Goal: Information Seeking & Learning: Check status

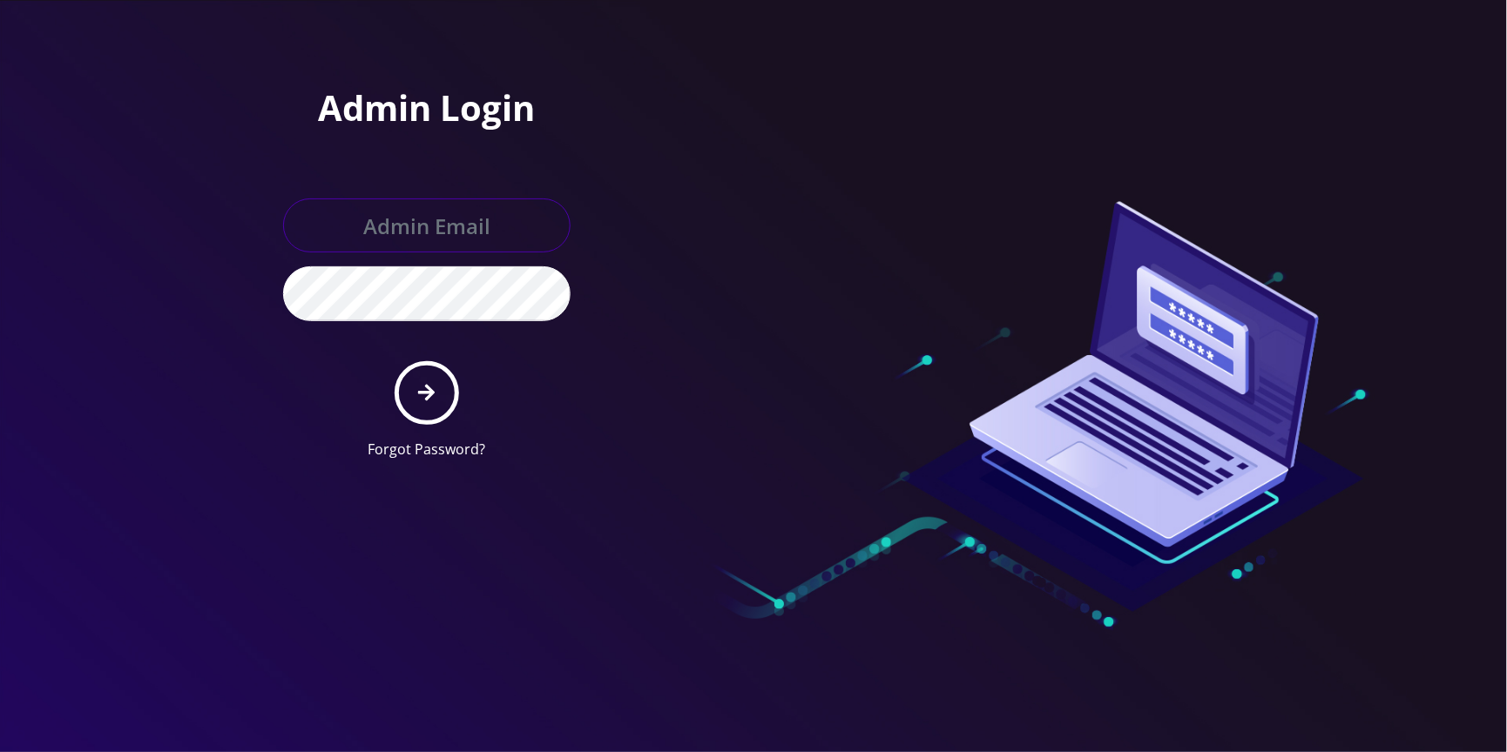
type input "[EMAIL_ADDRESS][DOMAIN_NAME]"
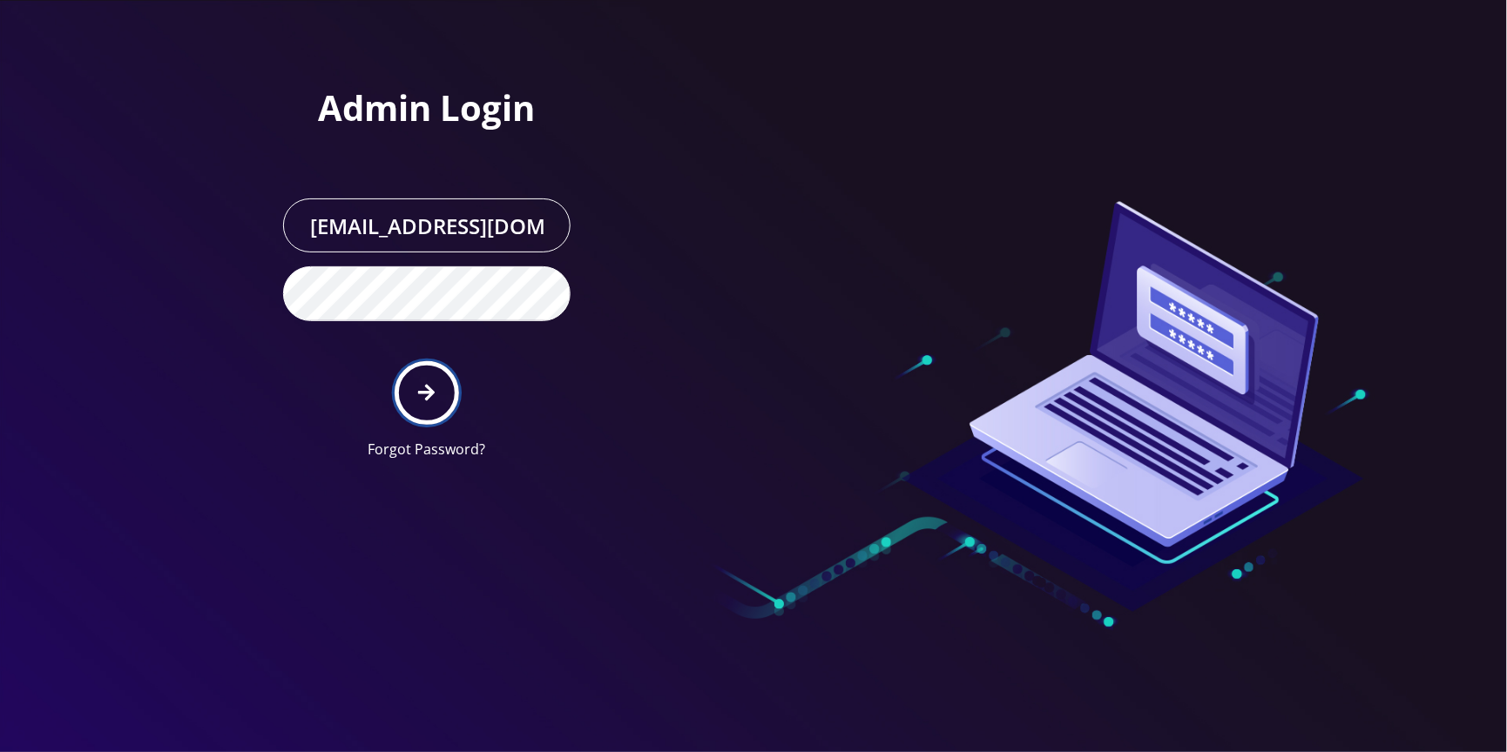
click at [429, 393] on icon "submit" at bounding box center [426, 393] width 17 height 17
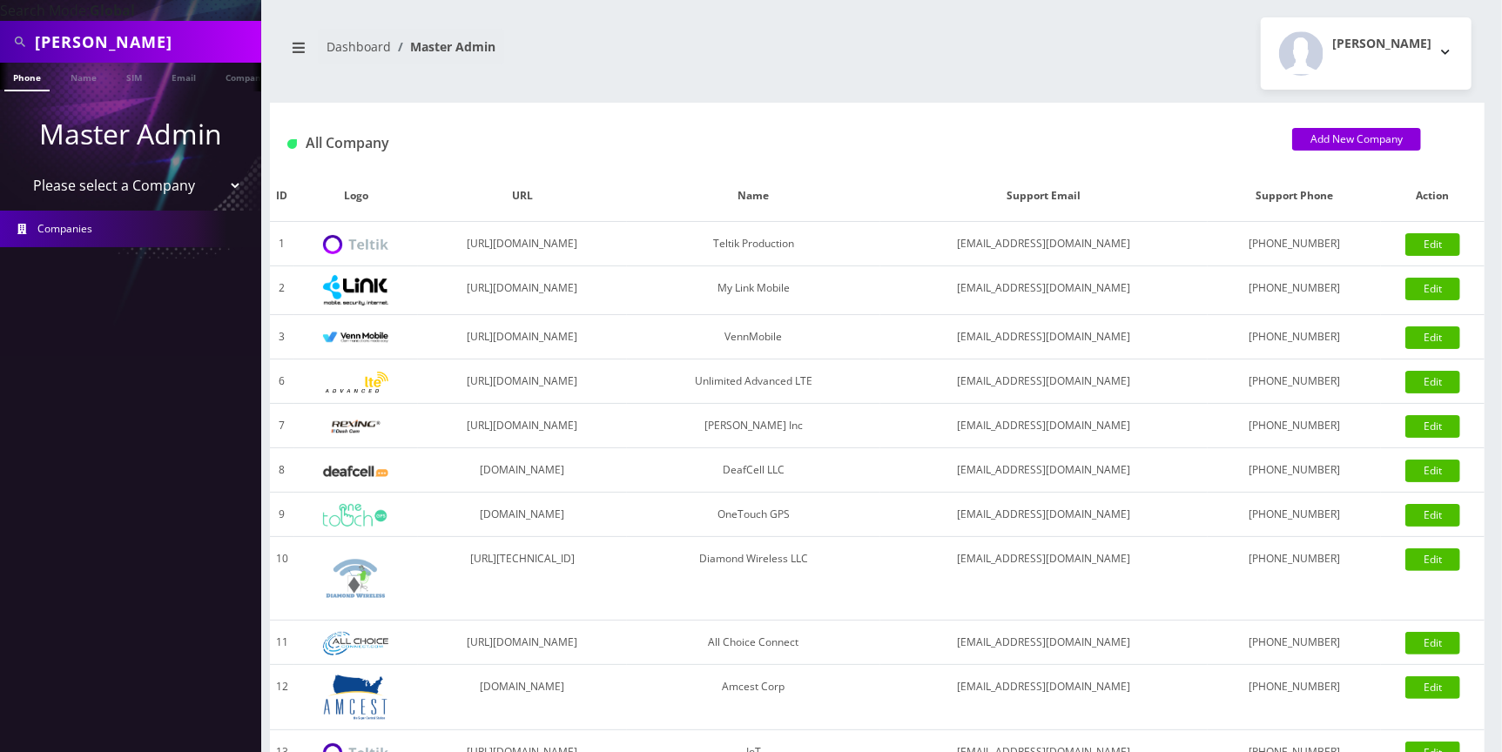
drag, startPoint x: 0, startPoint y: 0, endPoint x: 178, endPoint y: 33, distance: 180.7
click at [178, 33] on input "Hanna" at bounding box center [146, 41] width 222 height 33
paste input "8483678024"
type input "8483678024"
click at [22, 73] on link "Phone" at bounding box center [26, 77] width 45 height 29
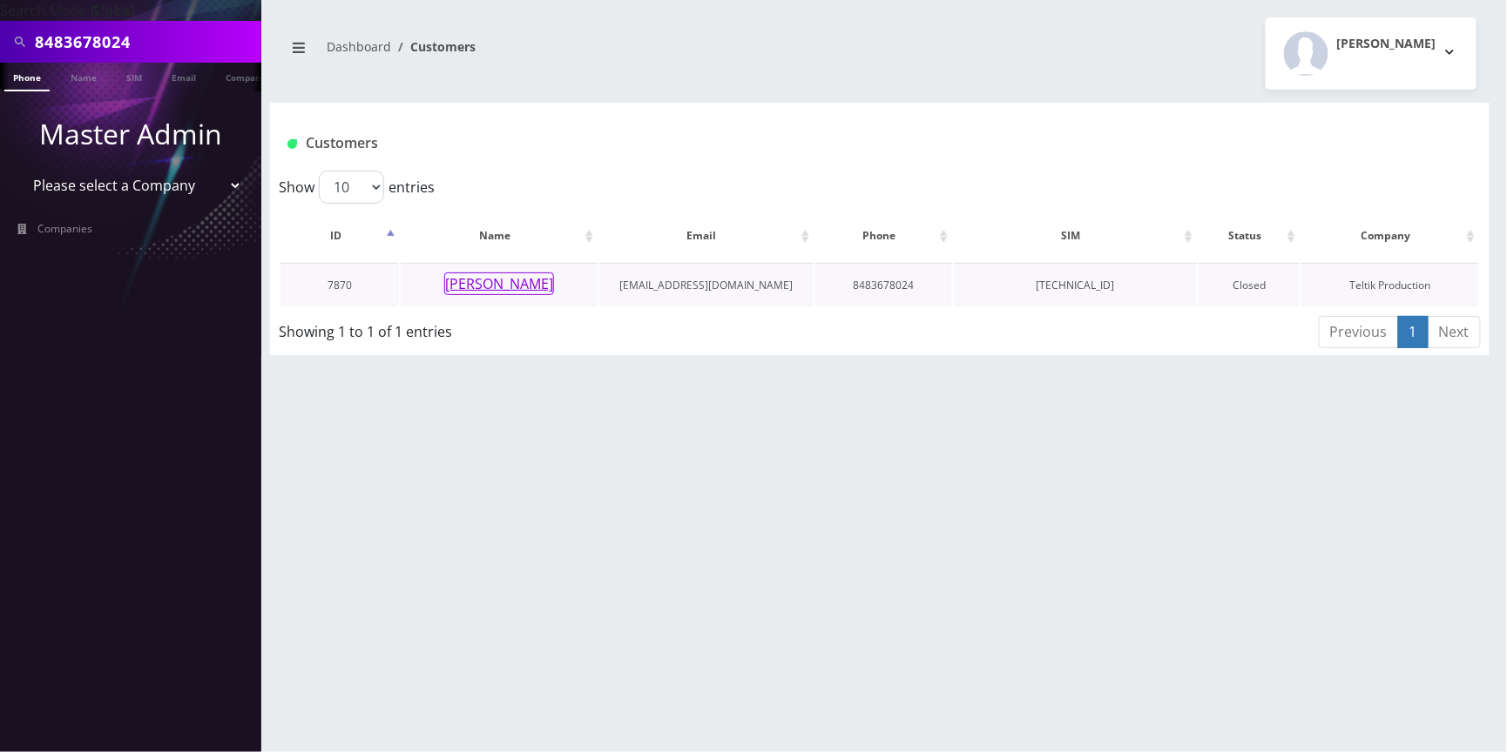
click at [509, 289] on button "[PERSON_NAME]" at bounding box center [499, 284] width 110 height 23
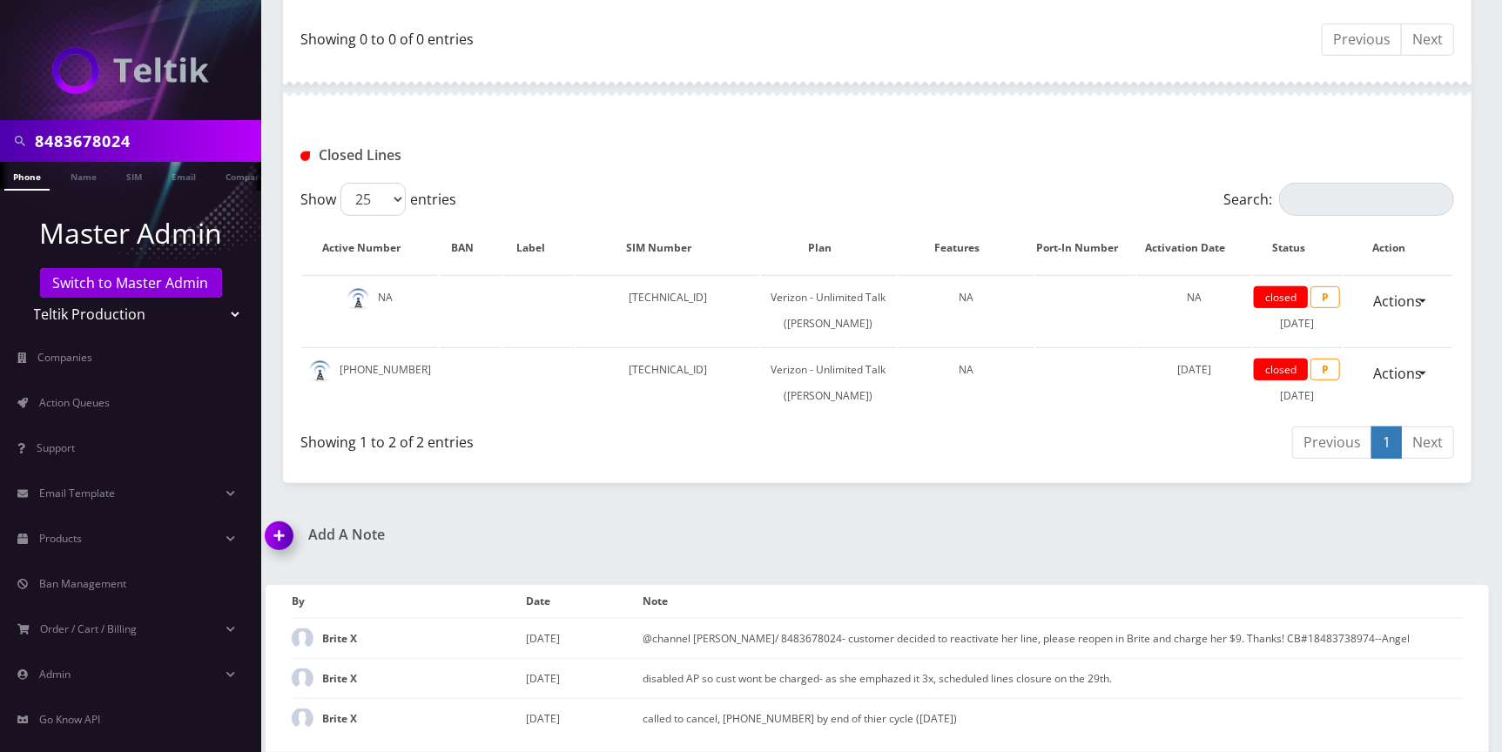
scroll to position [165, 0]
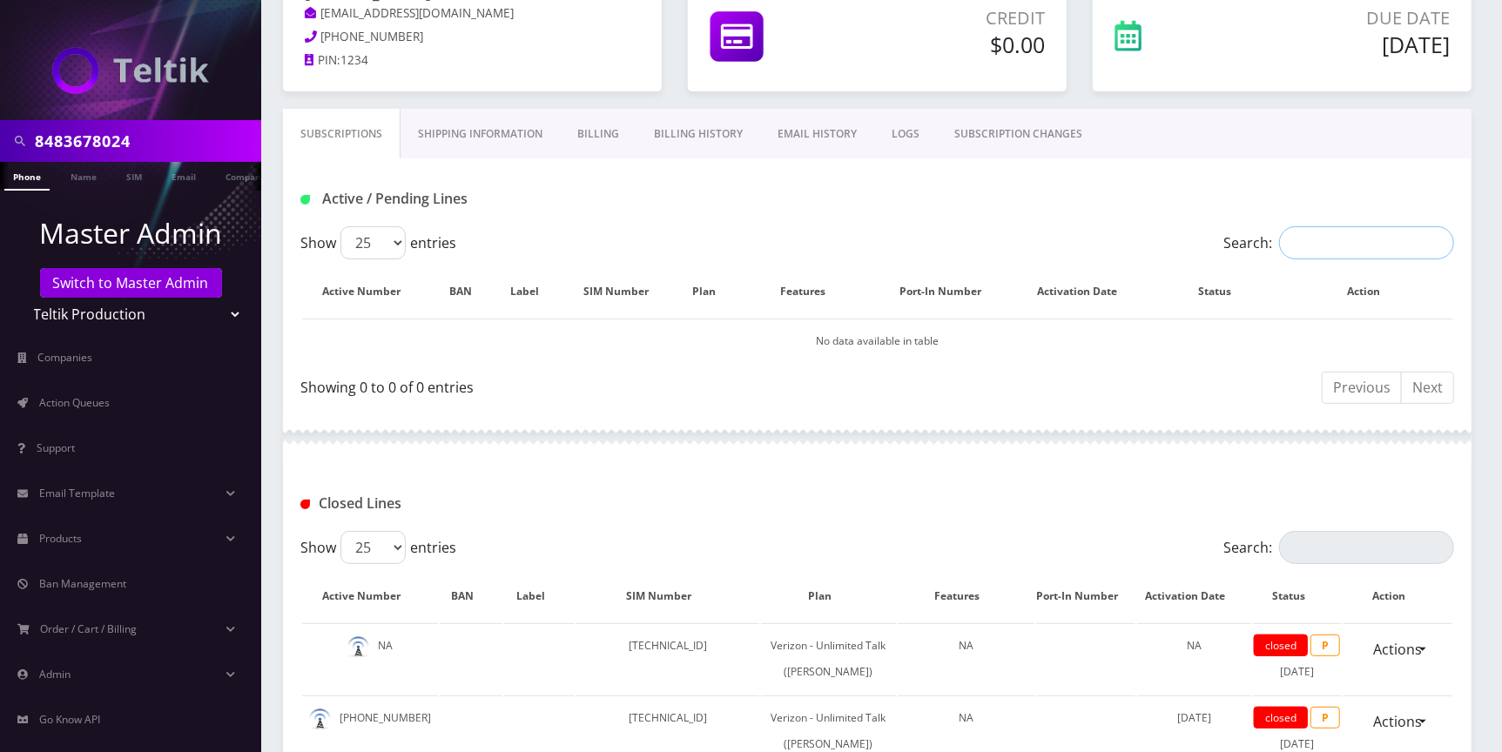
click at [1336, 235] on input "Search:" at bounding box center [1366, 242] width 175 height 33
paste input "8483678024"
click at [1373, 246] on input "8483678024" at bounding box center [1366, 242] width 175 height 33
click at [1407, 235] on input "8483678024" at bounding box center [1366, 242] width 175 height 33
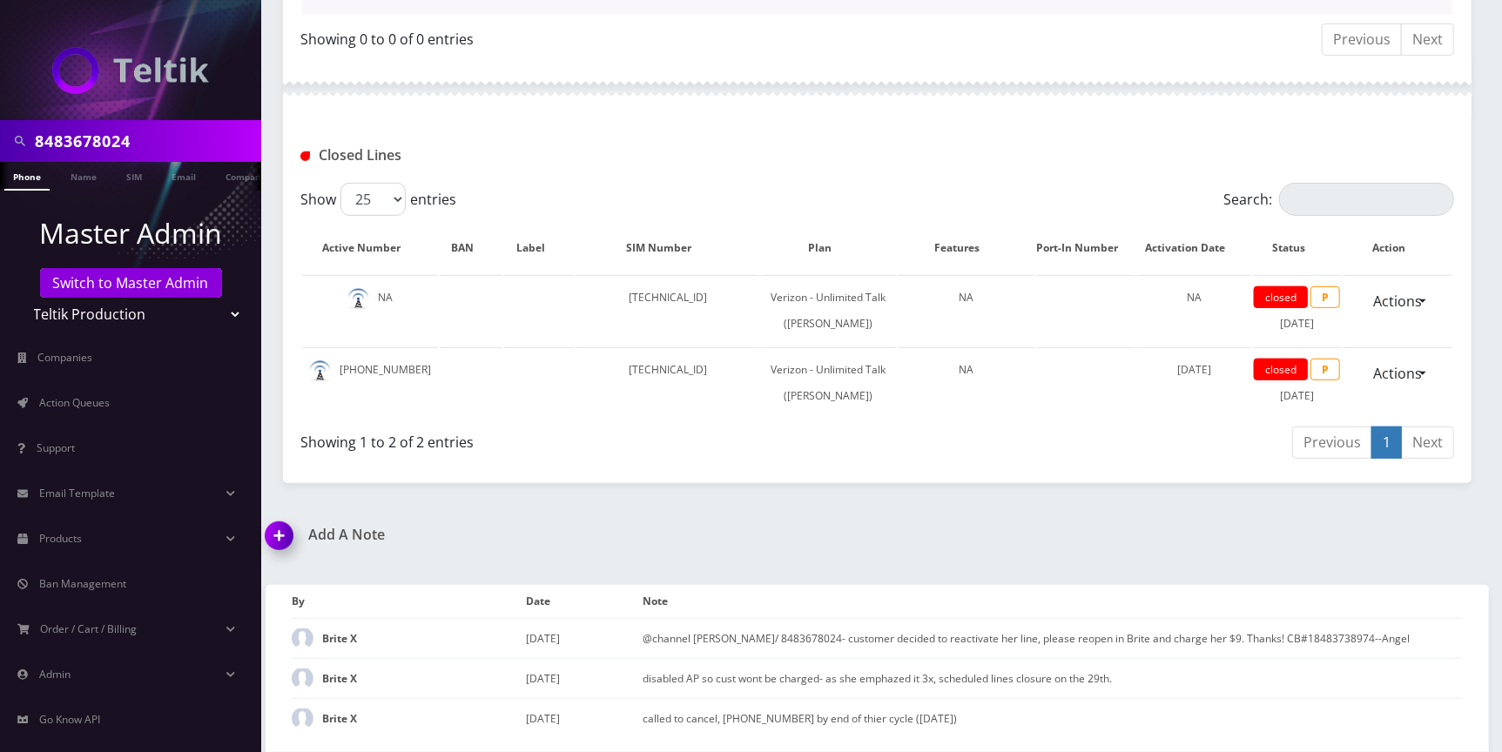
type input "8483678024"
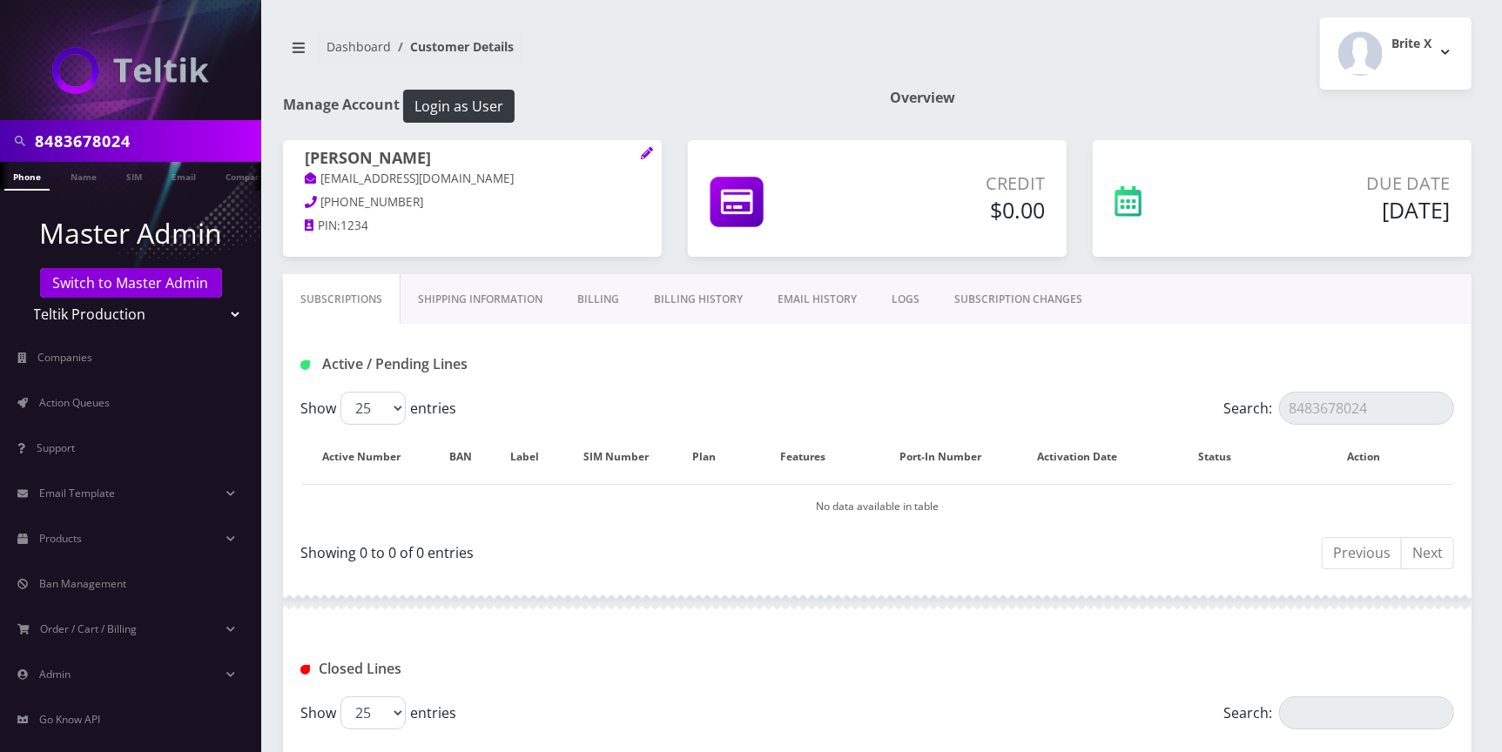
click at [677, 303] on link "Billing History" at bounding box center [699, 299] width 124 height 51
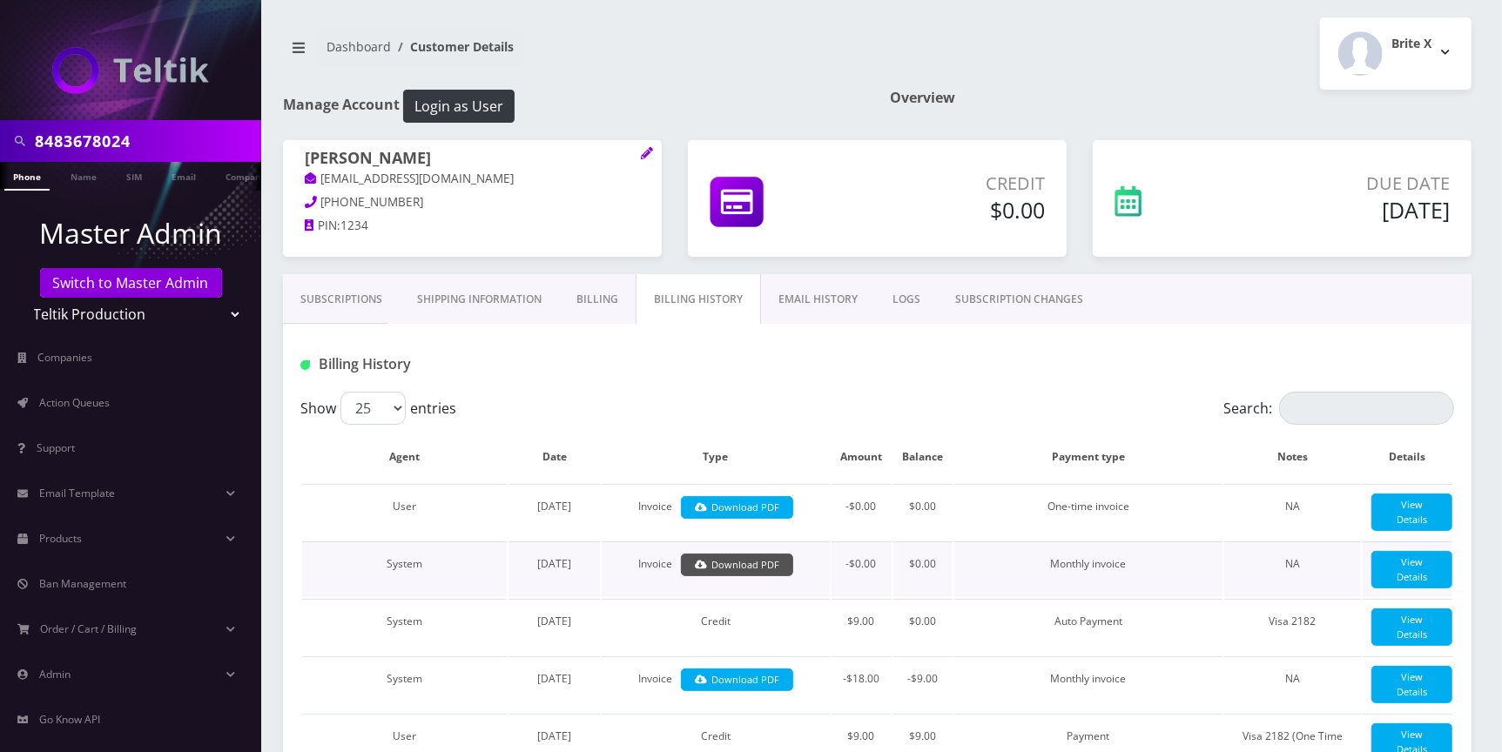
scroll to position [174, 0]
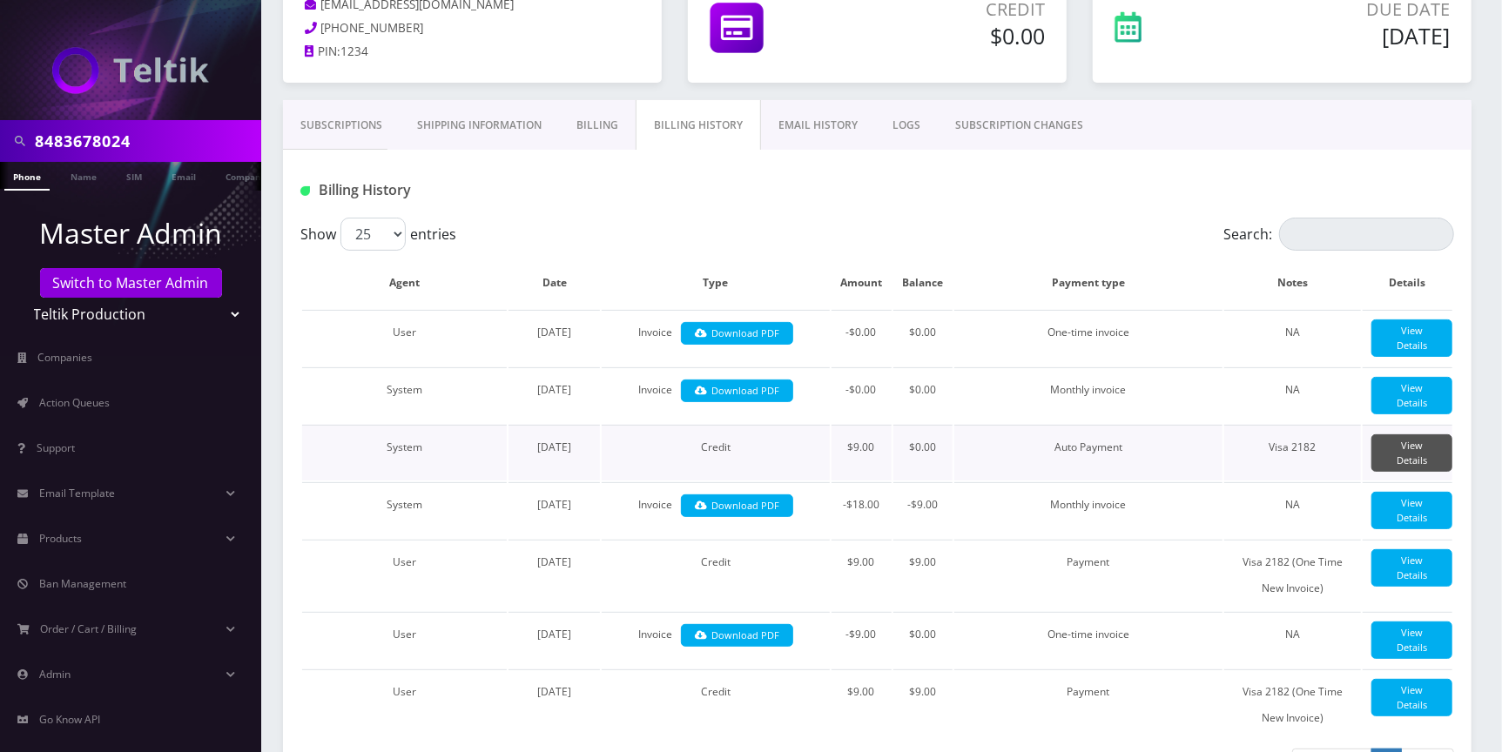
click at [1412, 472] on link "View Details" at bounding box center [1412, 453] width 81 height 37
click at [1402, 472] on link "View Details" at bounding box center [1412, 453] width 81 height 37
click at [1412, 469] on link "View Details" at bounding box center [1412, 453] width 81 height 37
click at [1414, 469] on link "View Details" at bounding box center [1412, 453] width 81 height 37
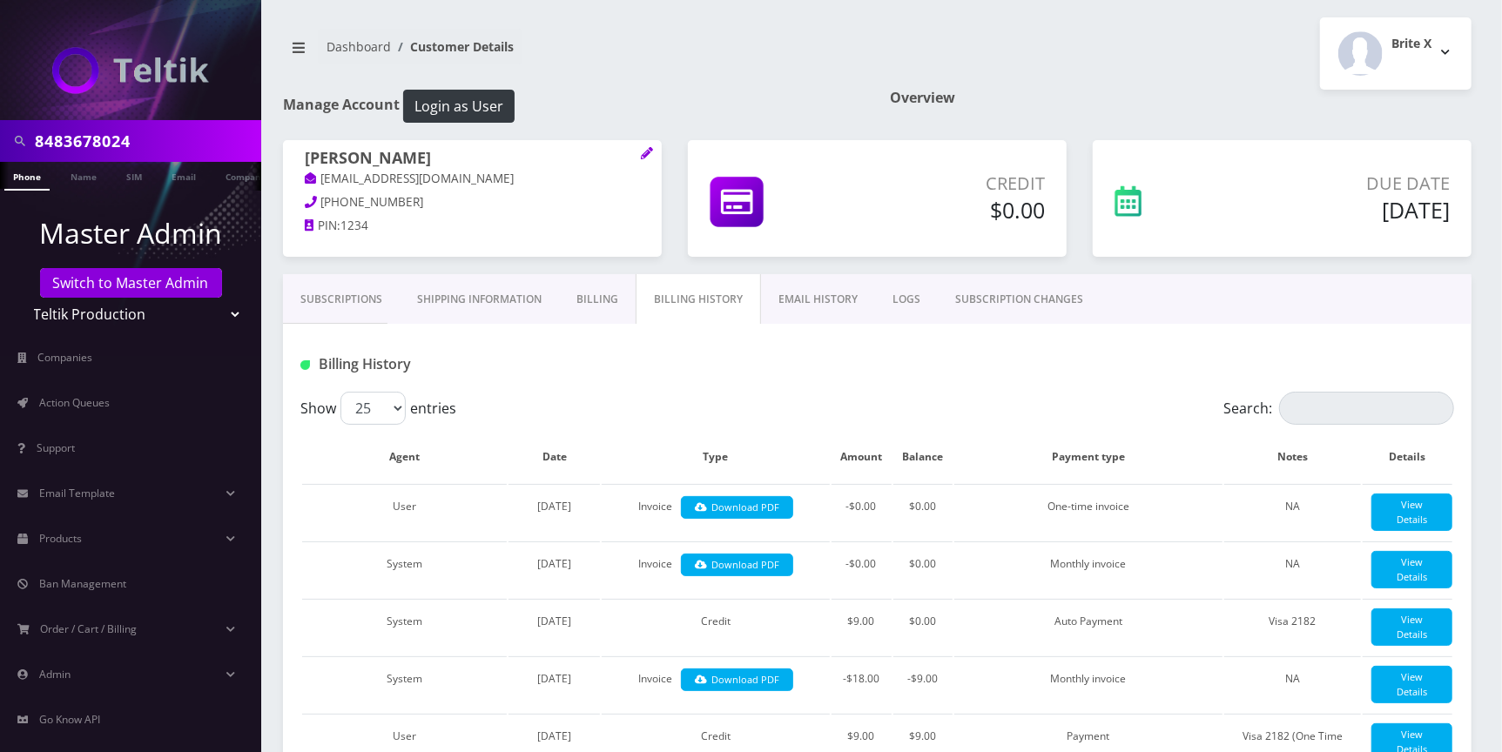
click at [346, 287] on link "Subscriptions" at bounding box center [341, 299] width 117 height 51
